Goal: Transaction & Acquisition: Purchase product/service

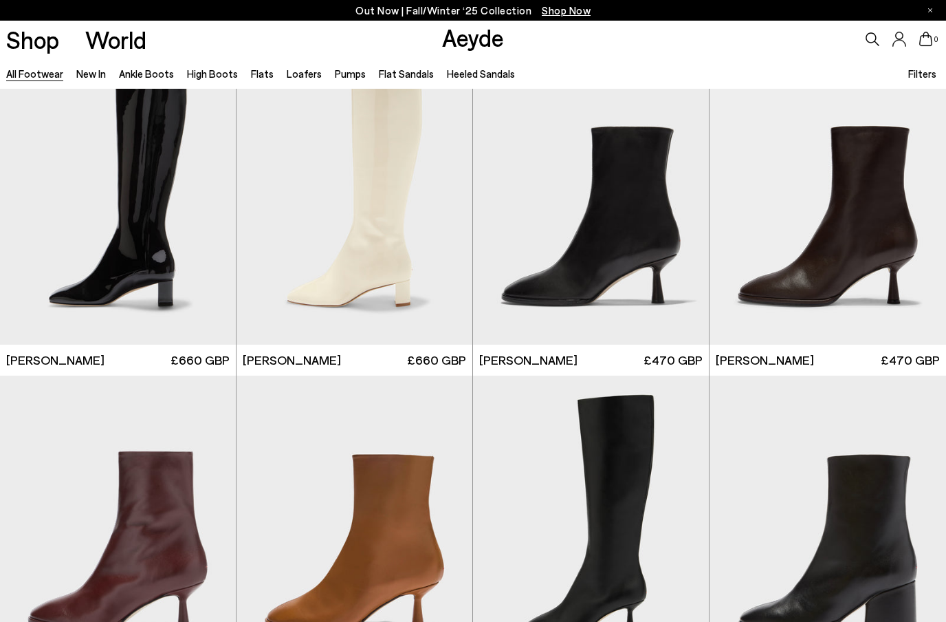
scroll to position [6264, 0]
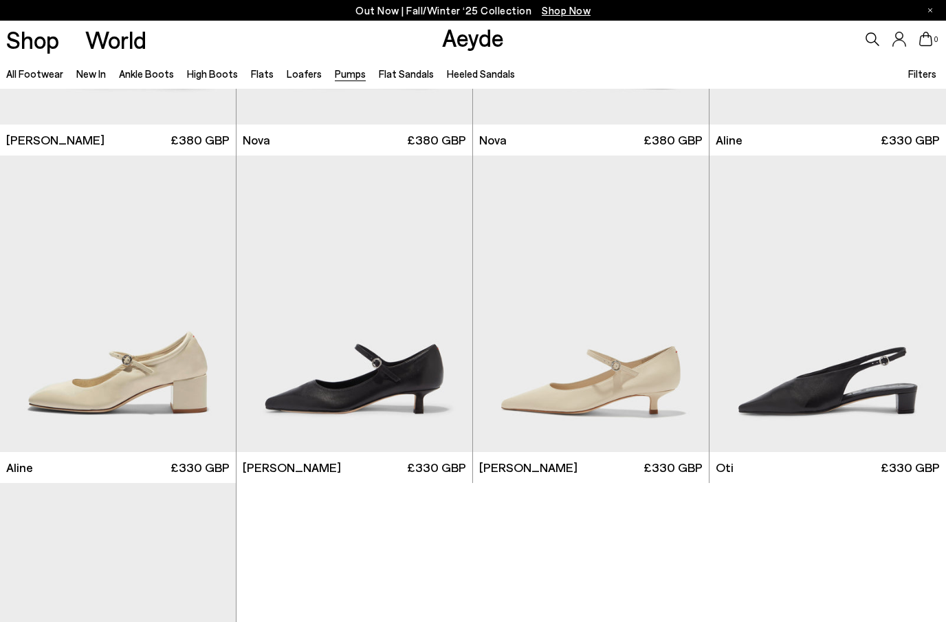
scroll to position [5503, 0]
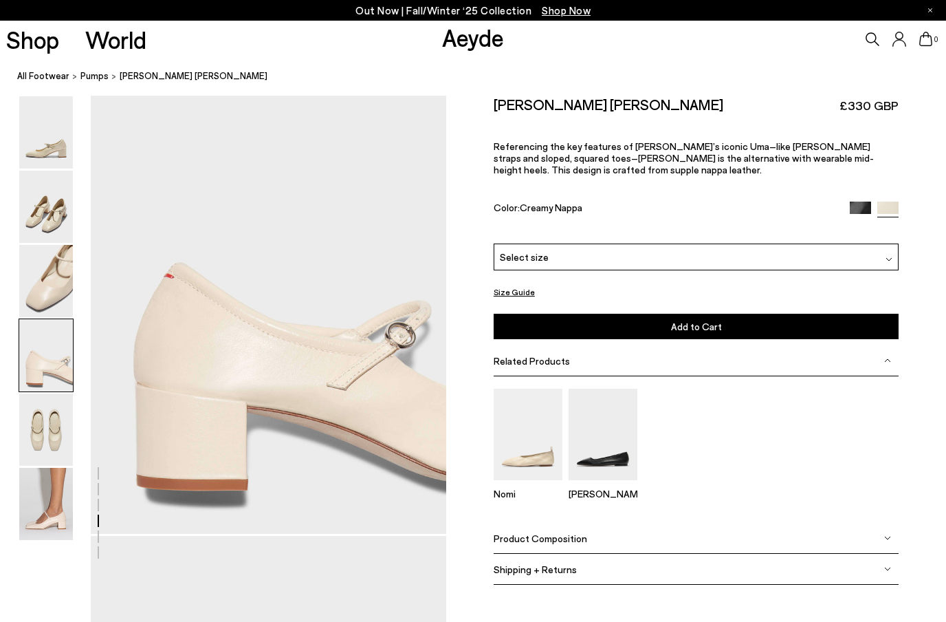
scroll to position [1429, 0]
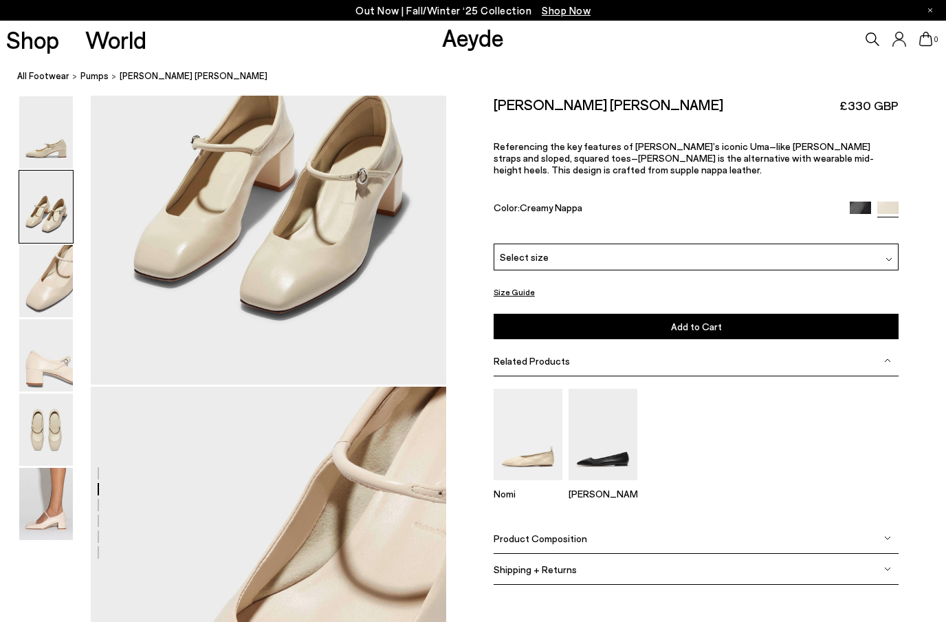
scroll to position [477, 0]
